Goal: Task Accomplishment & Management: Manage account settings

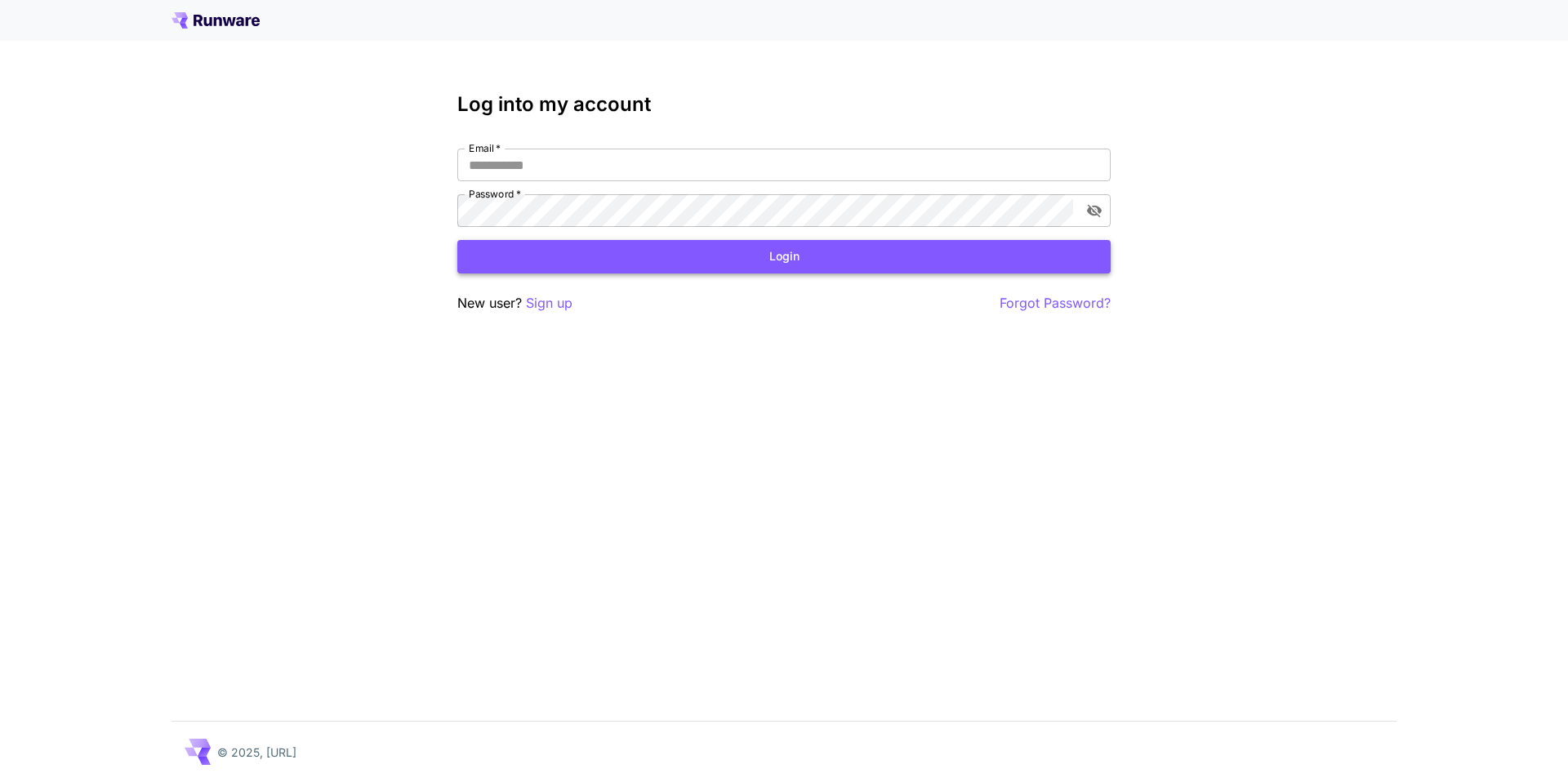
type input "**********"
click at [571, 265] on button "Login" at bounding box center [784, 257] width 653 height 34
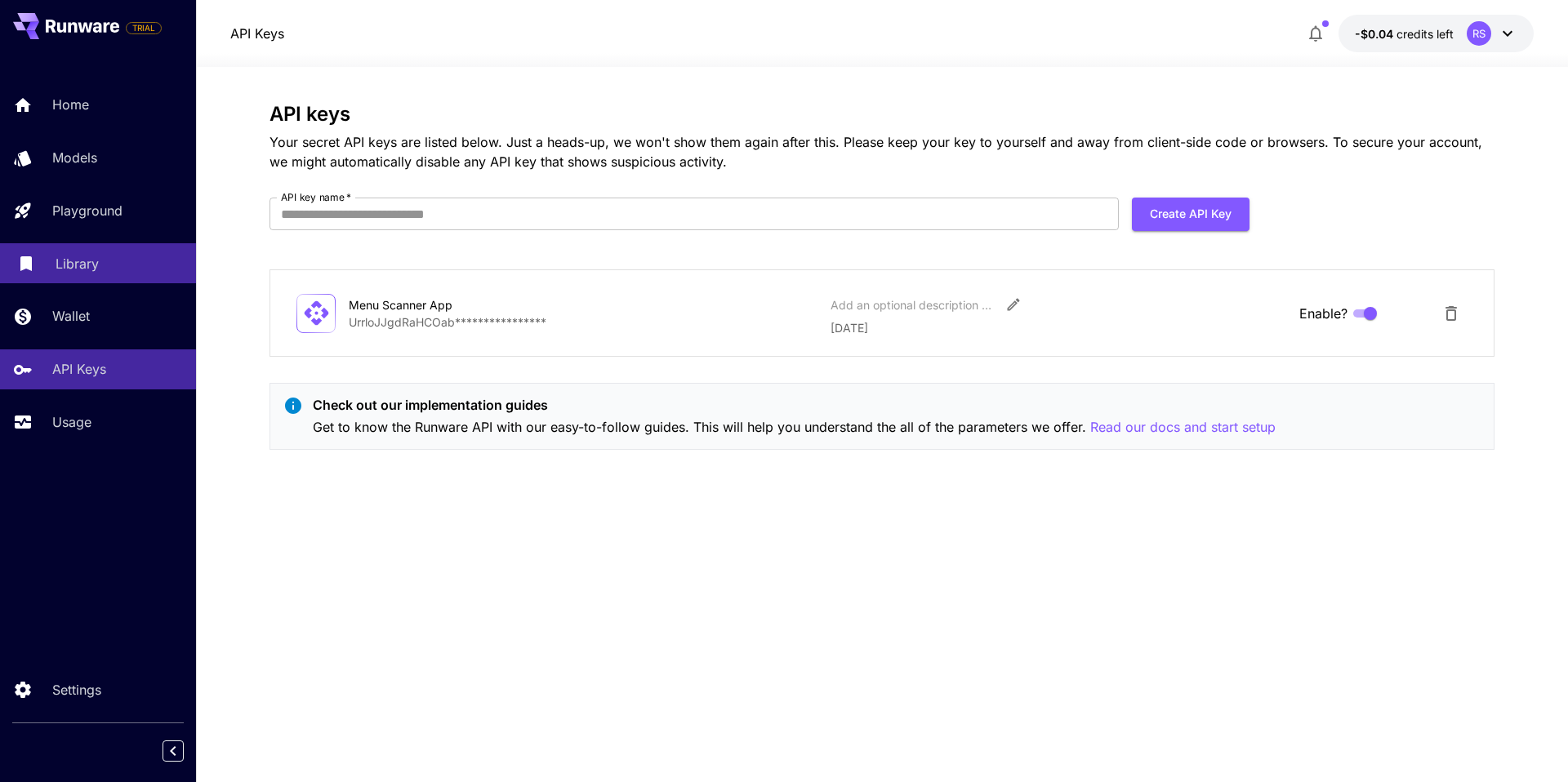
click at [99, 269] on div "Library" at bounding box center [120, 264] width 128 height 20
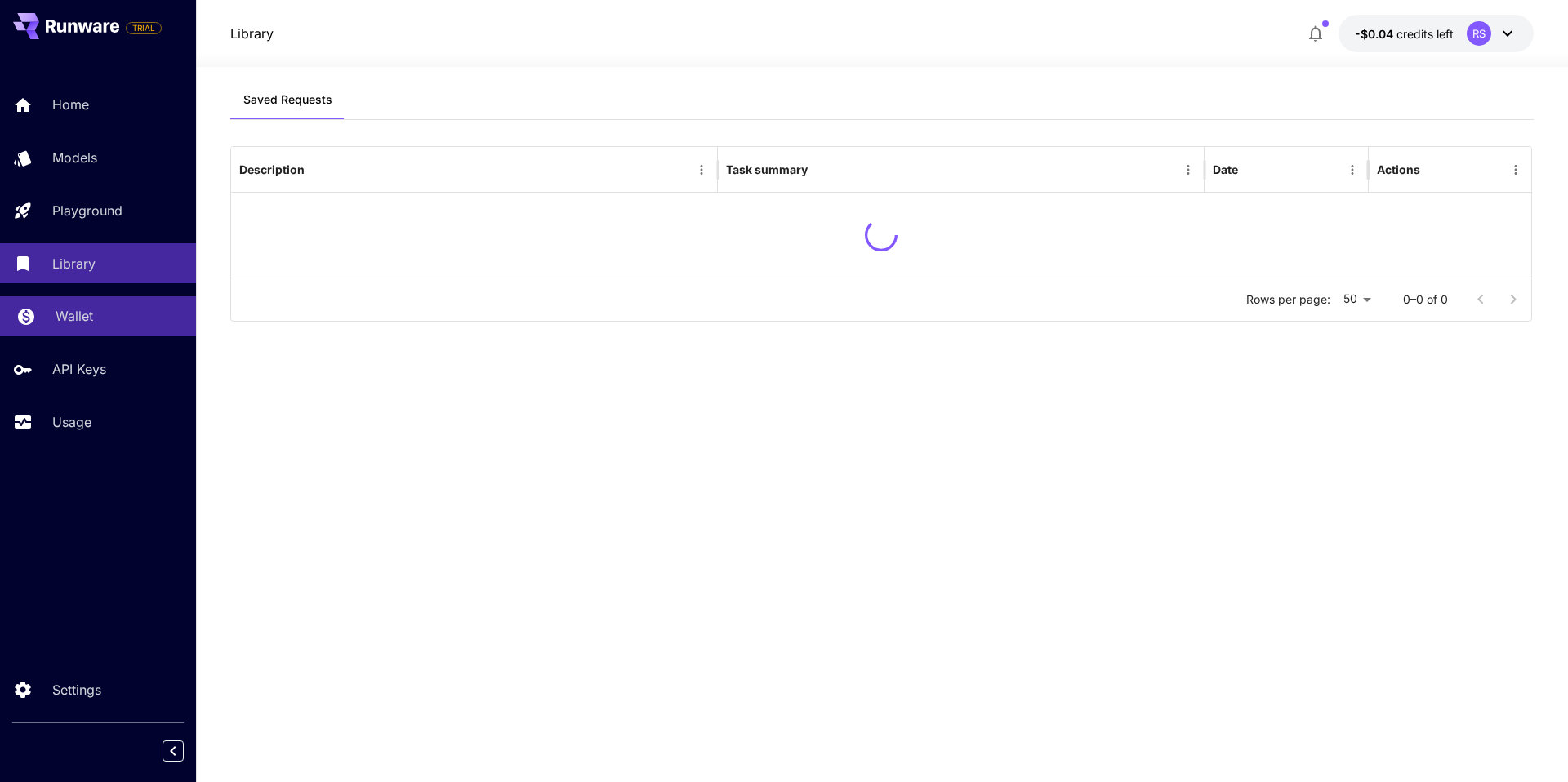
click at [116, 320] on div "Wallet" at bounding box center [120, 316] width 128 height 20
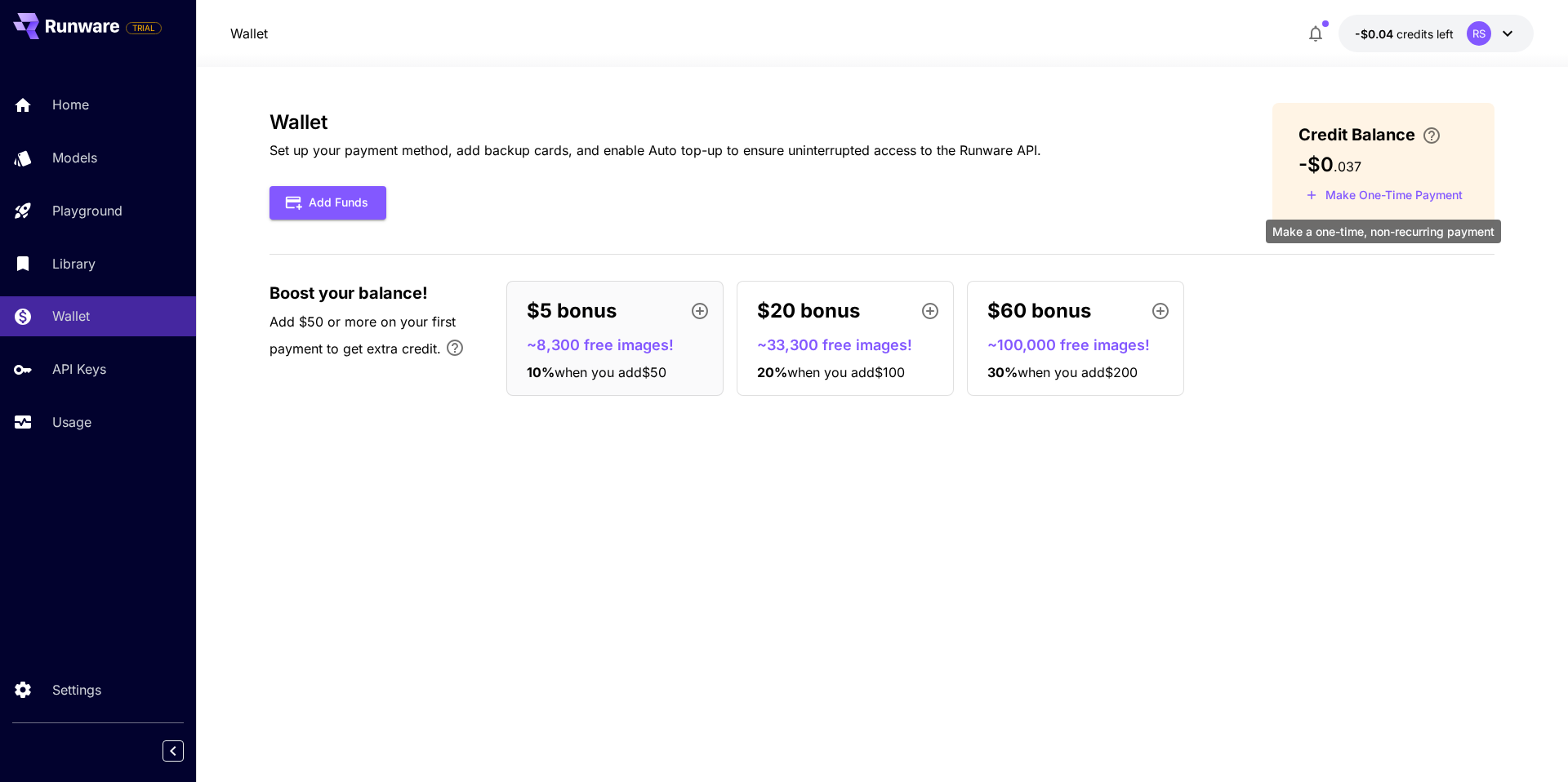
click at [1356, 200] on button "Make One-Time Payment" at bounding box center [1384, 195] width 171 height 25
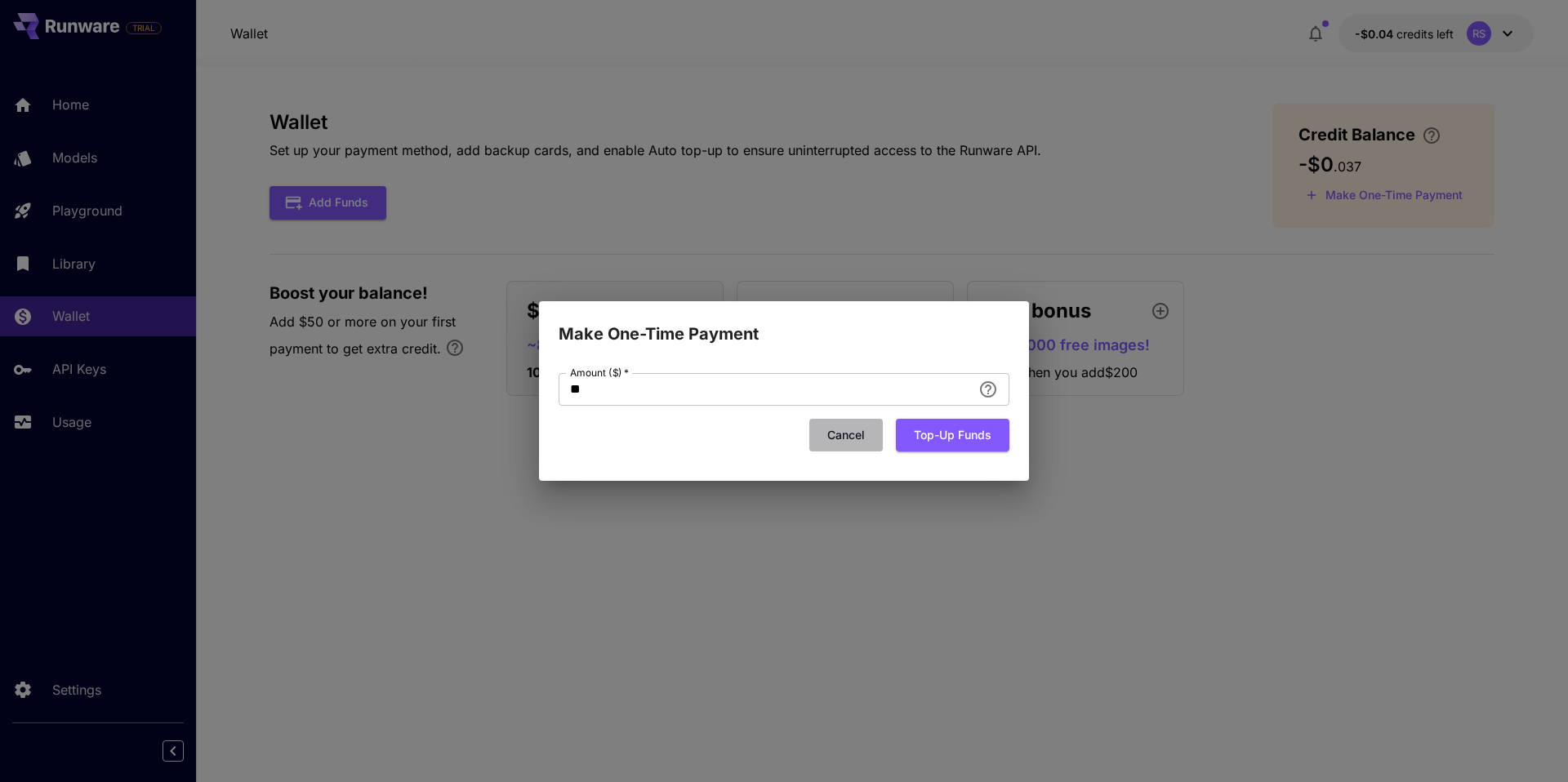
click at [836, 444] on button "Cancel" at bounding box center [846, 436] width 74 height 34
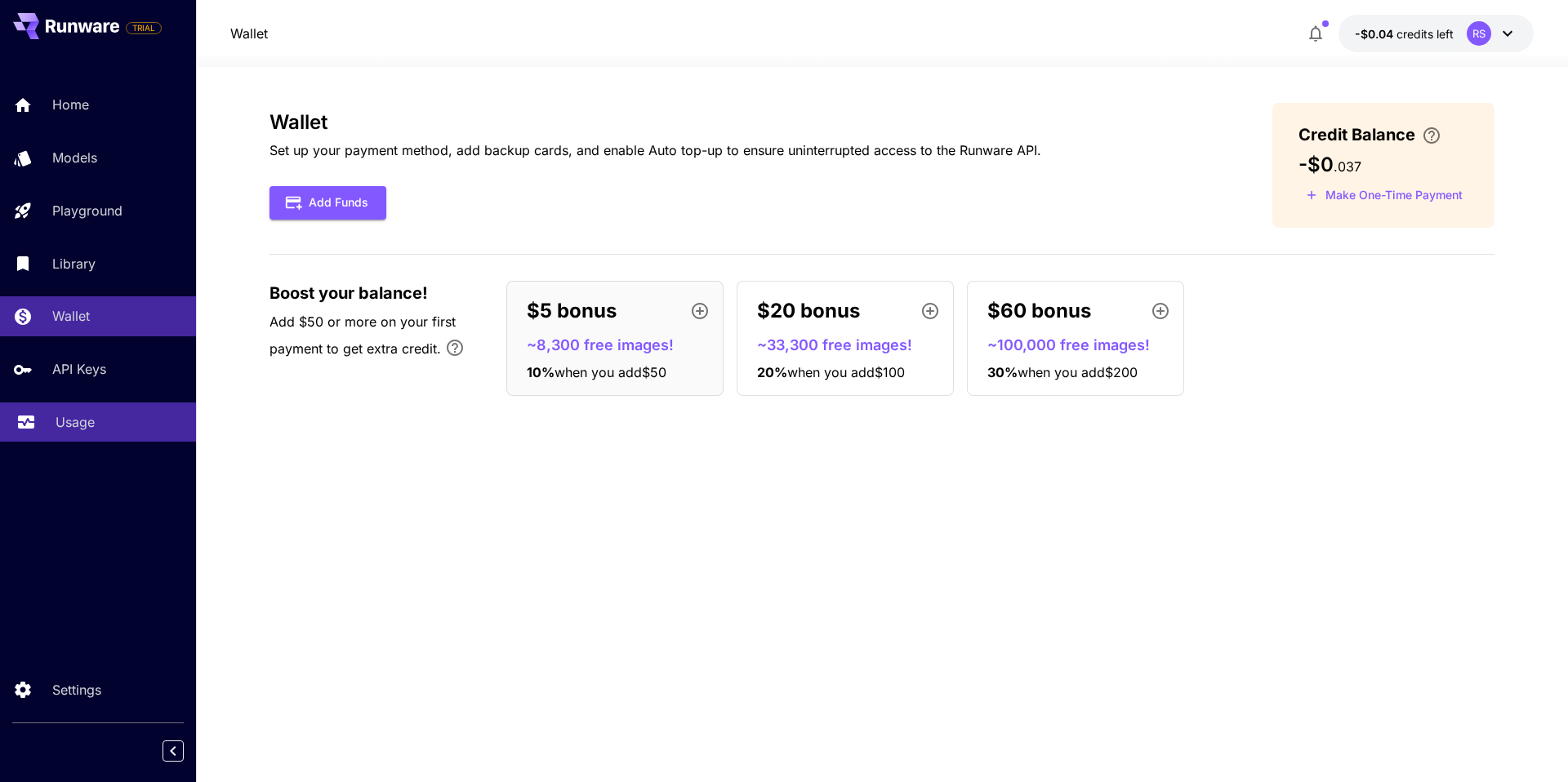
click at [138, 416] on div "Usage" at bounding box center [120, 422] width 128 height 20
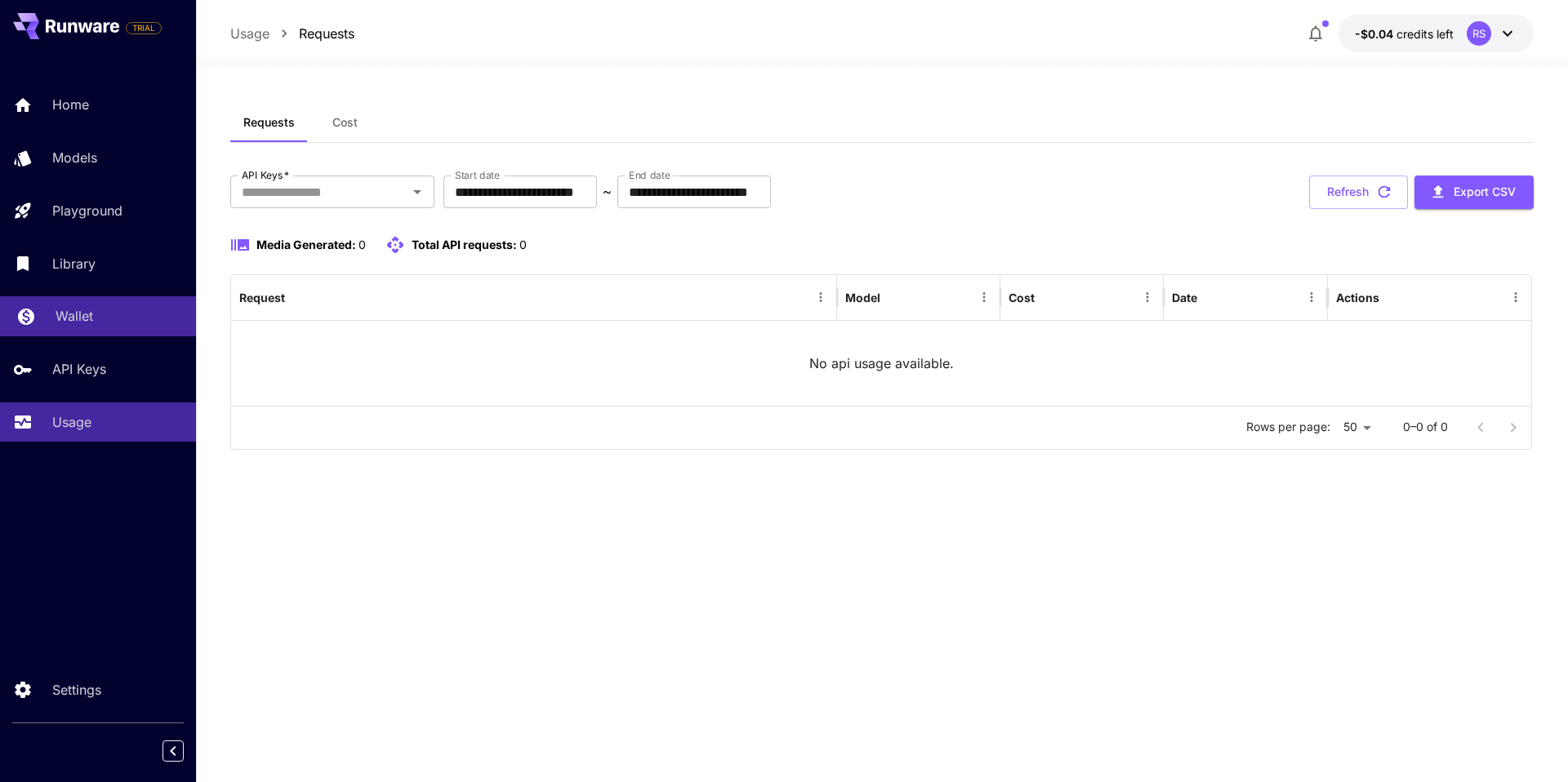
click at [108, 325] on div "Wallet" at bounding box center [120, 316] width 128 height 20
